Goal: Information Seeking & Learning: Learn about a topic

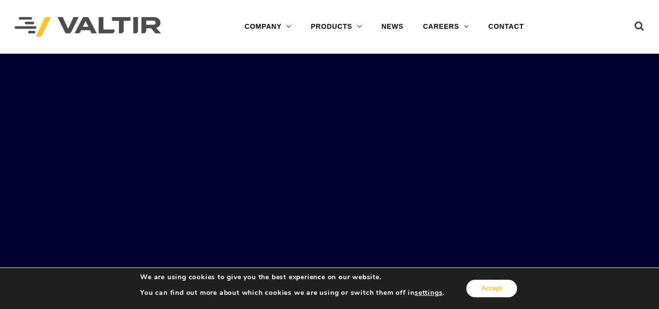
click at [494, 291] on button "Accept" at bounding box center [491, 288] width 51 height 18
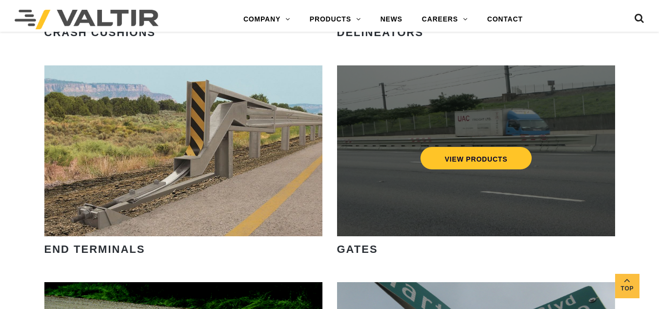
scroll to position [926, 0]
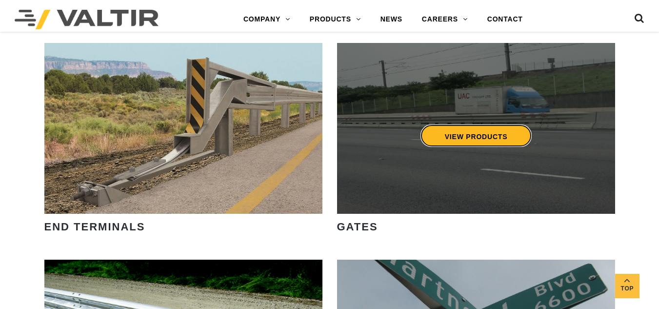
click at [468, 137] on link "VIEW PRODUCTS" at bounding box center [476, 135] width 112 height 22
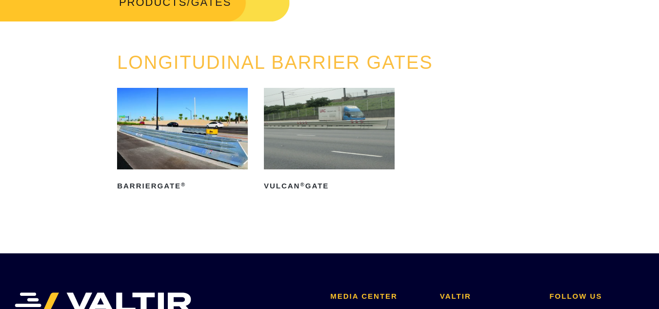
scroll to position [98, 0]
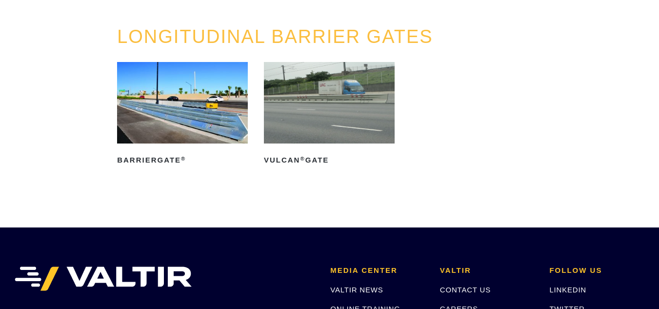
click at [339, 122] on img at bounding box center [329, 102] width 131 height 81
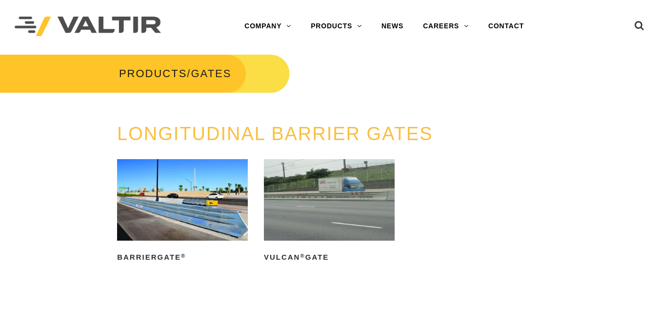
scroll to position [0, 0]
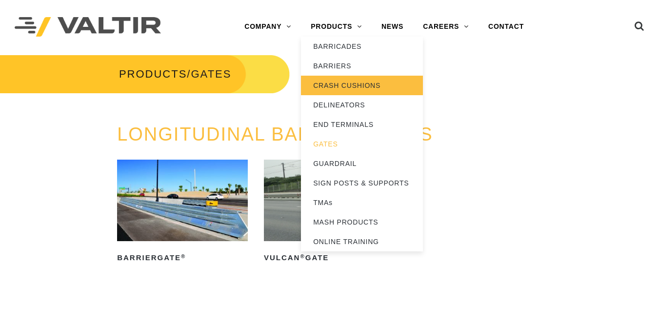
click at [326, 85] on link "CRASH CUSHIONS" at bounding box center [362, 86] width 122 height 20
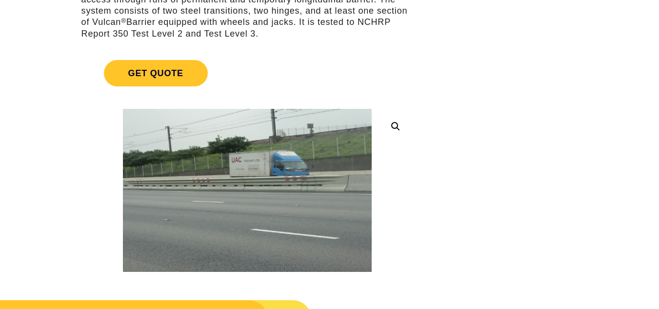
scroll to position [146, 0]
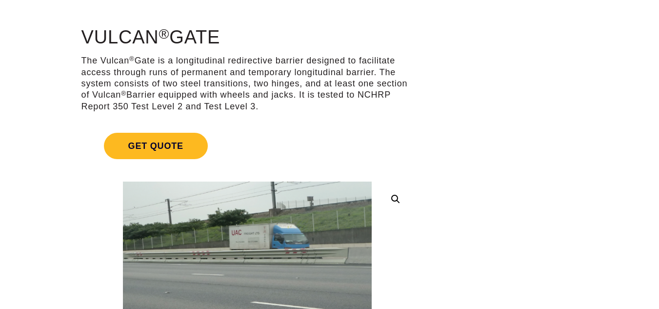
scroll to position [0, 0]
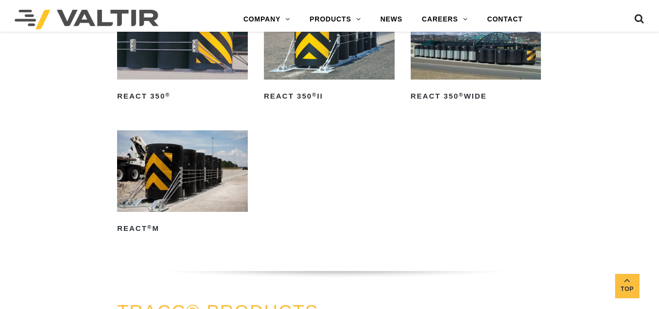
scroll to position [1121, 0]
